Goal: Check status: Check status

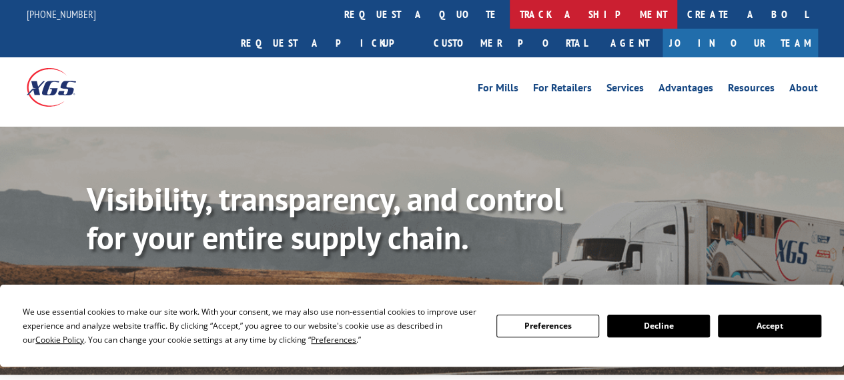
click at [510, 14] on link "track a shipment" at bounding box center [594, 14] width 168 height 29
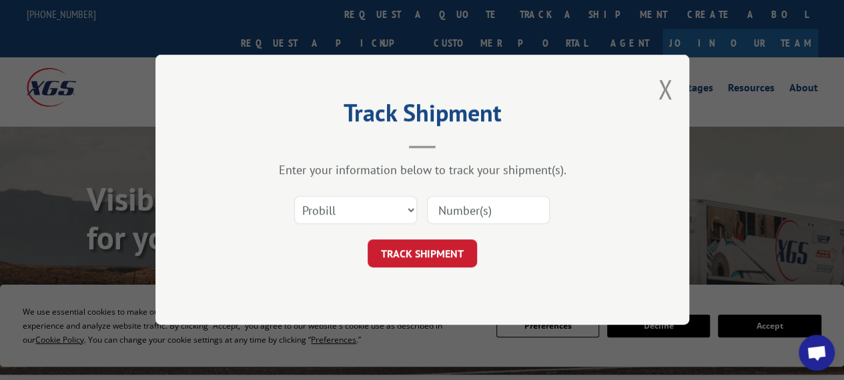
click at [463, 198] on input at bounding box center [488, 211] width 123 height 28
paste input "2878944"
type input "2878944"
click at [374, 214] on select "Select category... Probill BOL PO" at bounding box center [355, 211] width 123 height 28
select select "bol"
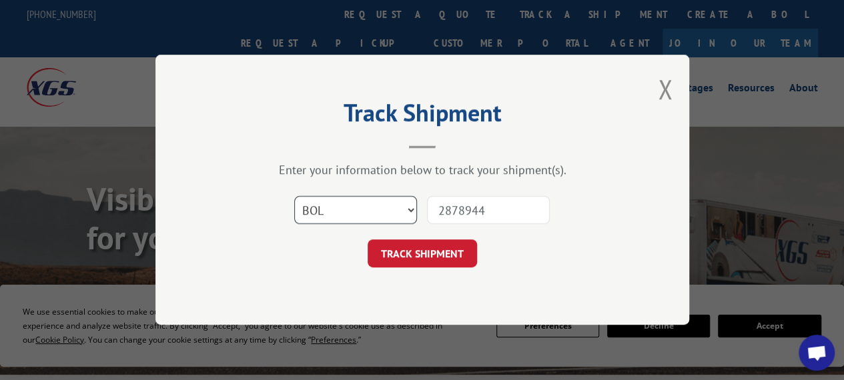
click at [294, 197] on select "Select category... Probill BOL PO" at bounding box center [355, 211] width 123 height 28
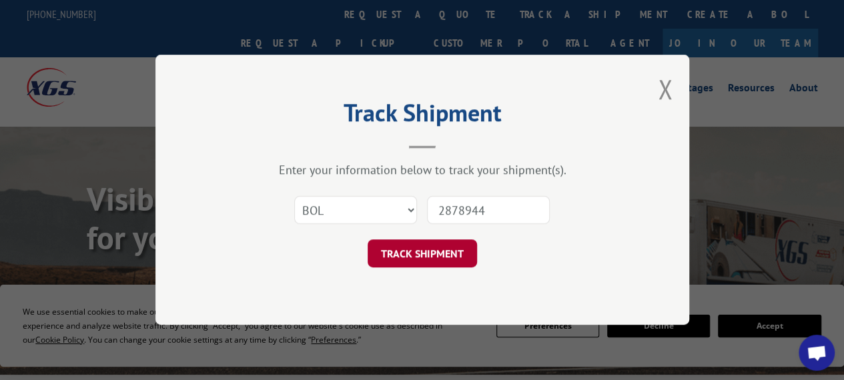
click at [431, 264] on button "TRACK SHIPMENT" at bounding box center [422, 254] width 109 height 28
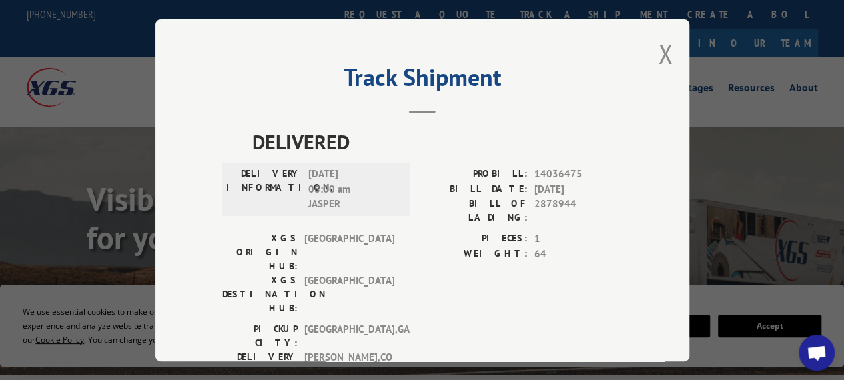
scroll to position [1, 0]
click at [666, 50] on button "Close modal" at bounding box center [665, 52] width 15 height 35
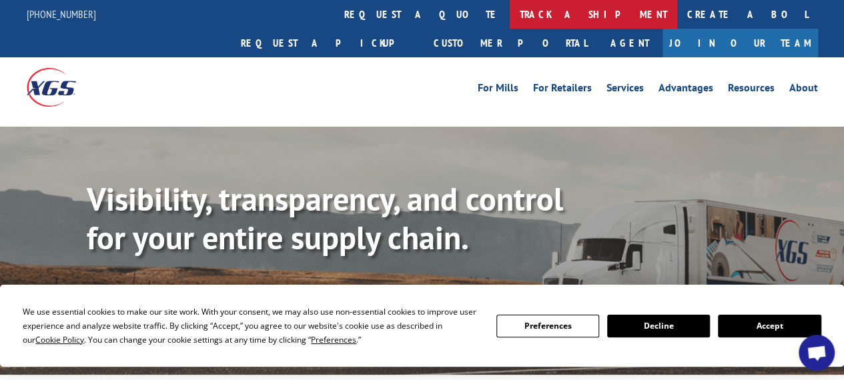
click at [510, 18] on link "track a shipment" at bounding box center [594, 14] width 168 height 29
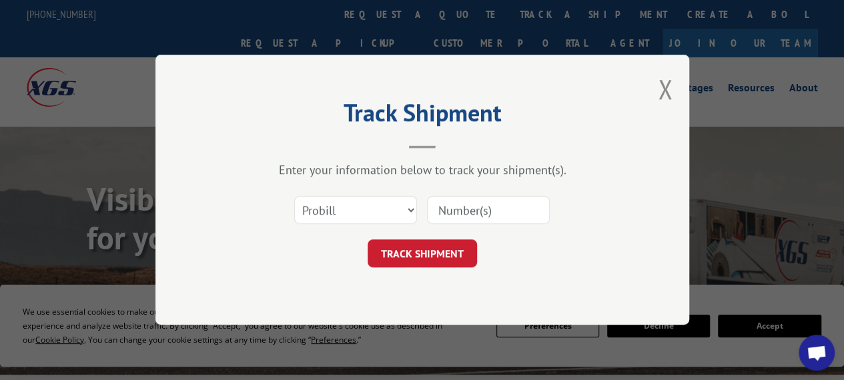
click at [453, 215] on input at bounding box center [488, 211] width 123 height 28
paste input "2878944"
type input "2878944"
click at [374, 217] on select "Select category... Probill BOL PO" at bounding box center [355, 211] width 123 height 28
select select "bol"
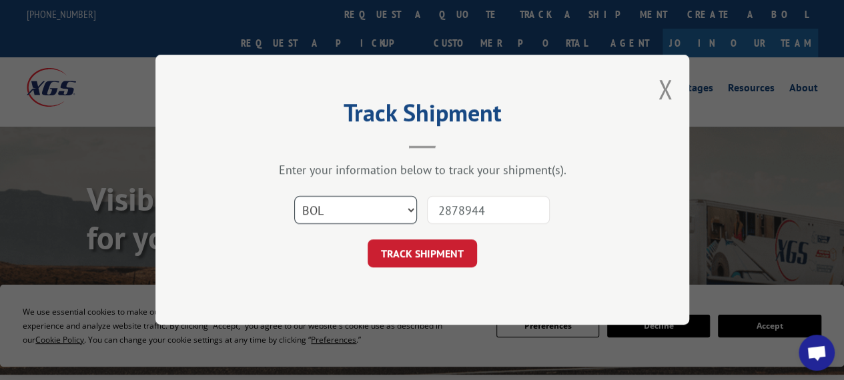
click at [294, 197] on select "Select category... Probill BOL PO" at bounding box center [355, 211] width 123 height 28
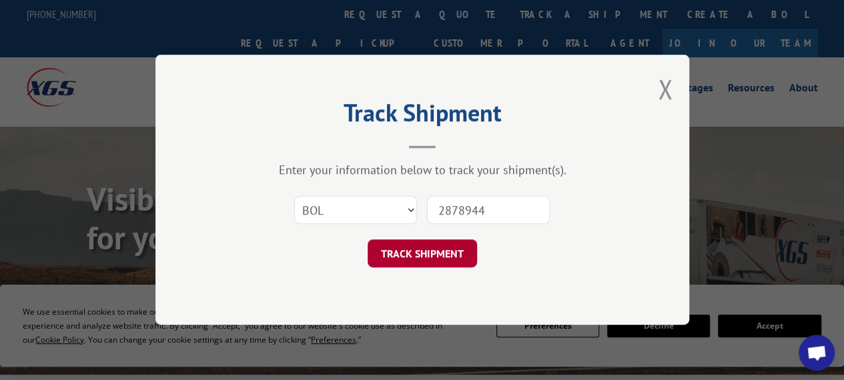
click at [415, 254] on button "TRACK SHIPMENT" at bounding box center [422, 254] width 109 height 28
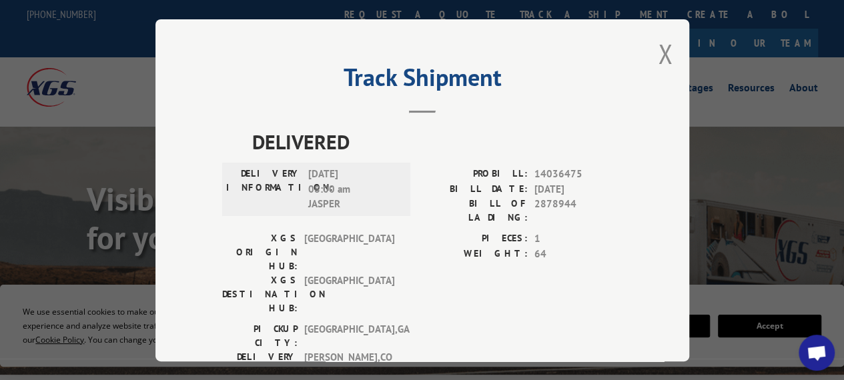
scroll to position [1, 0]
click at [658, 53] on button "Close modal" at bounding box center [665, 53] width 15 height 35
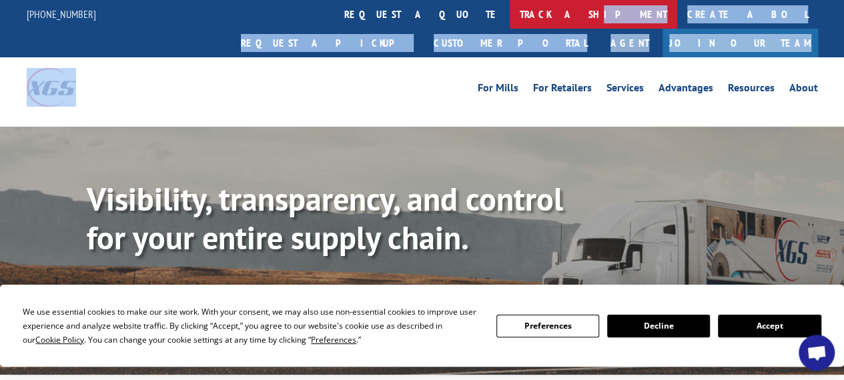
drag, startPoint x: 392, startPoint y: 29, endPoint x: 390, endPoint y: 17, distance: 12.3
click at [390, 17] on div "[PHONE_NUMBER] request a quote track a shipment Create a BOL Request a pickup C…" at bounding box center [422, 58] width 844 height 117
click at [510, 17] on link "track a shipment" at bounding box center [594, 14] width 168 height 29
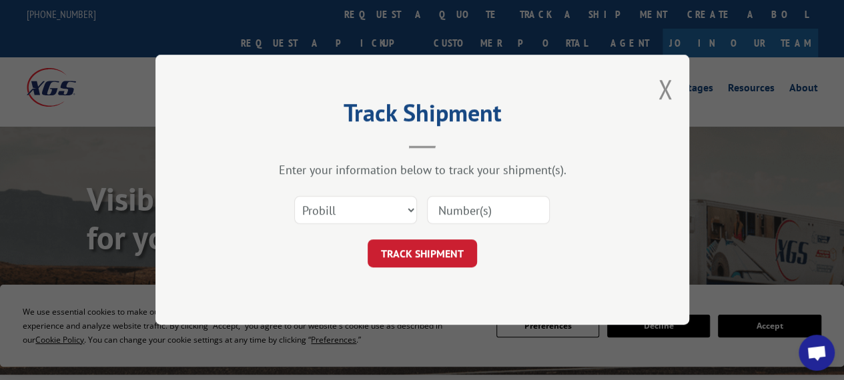
click at [474, 202] on input at bounding box center [488, 211] width 123 height 28
paste input "2878944"
type input "2878944"
click at [404, 257] on button "TRACK SHIPMENT" at bounding box center [422, 254] width 109 height 28
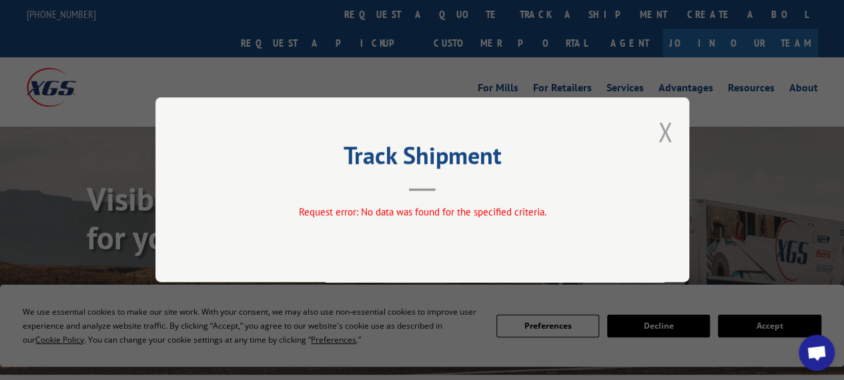
click at [663, 134] on button "Close modal" at bounding box center [665, 131] width 15 height 35
